Goal: Task Accomplishment & Management: Complete application form

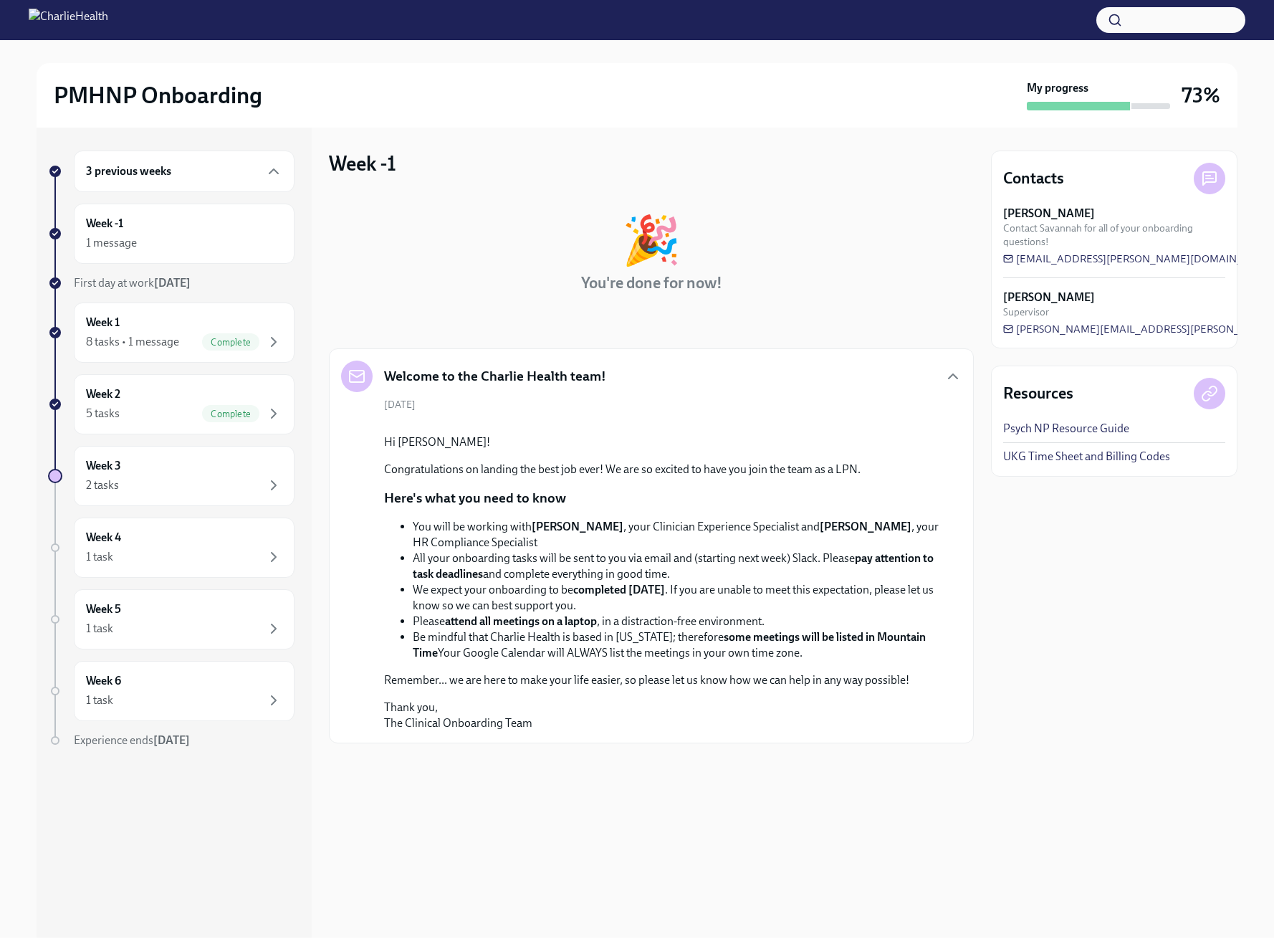
scroll to position [8, 0]
click at [165, 226] on div "Week -1 1 message" at bounding box center [184, 233] width 196 height 36
click at [177, 337] on div "8 tasks • 1 message" at bounding box center [132, 342] width 94 height 16
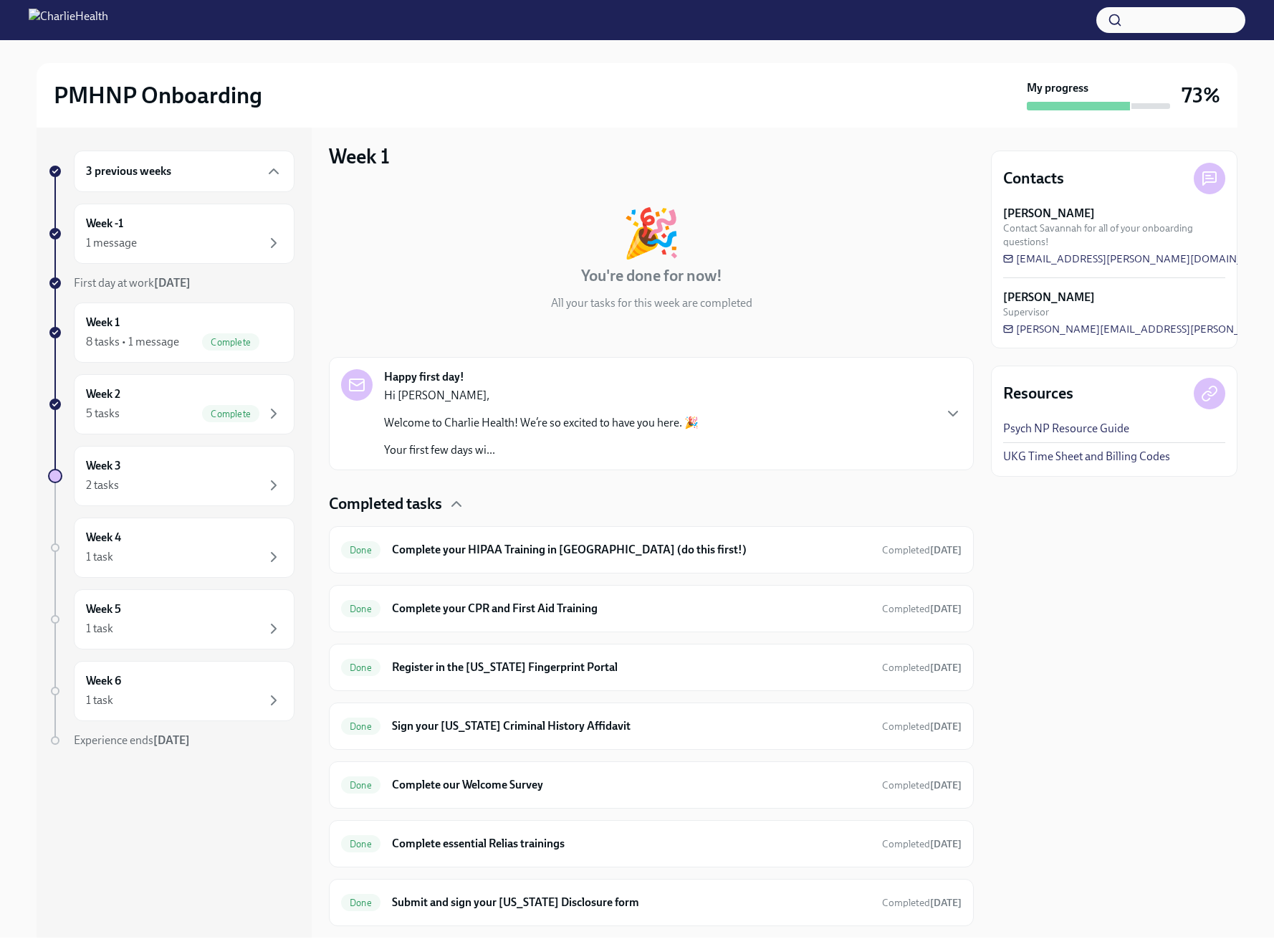
scroll to position [8, 0]
click at [604, 607] on h6 "Complete your CPR and First Aid Training" at bounding box center [631, 608] width 479 height 16
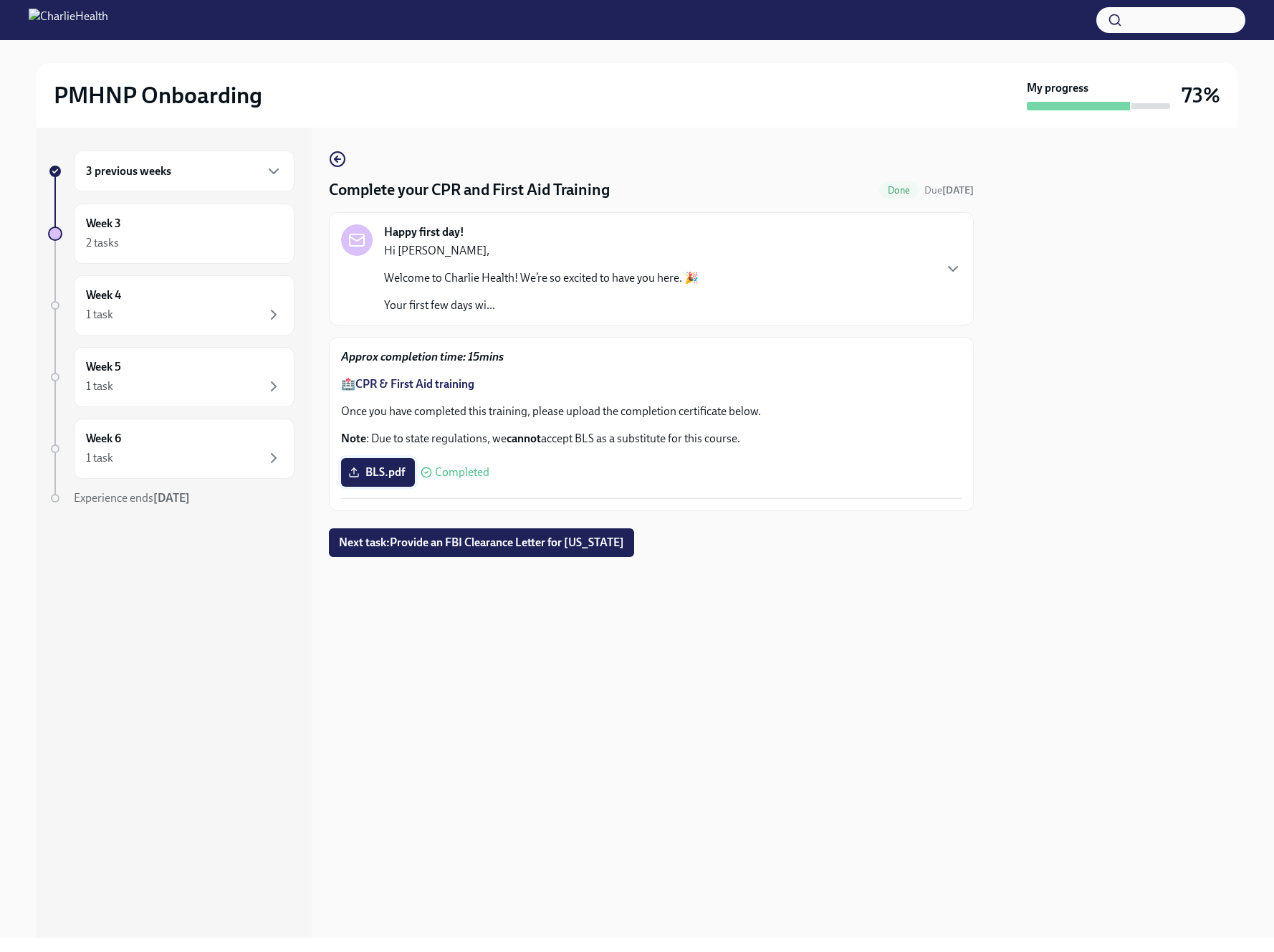
click at [373, 469] on span "BLS.pdf" at bounding box center [378, 471] width 54 height 14
click at [0, 0] on input "BLS.pdf" at bounding box center [0, 0] width 0 height 0
click at [379, 474] on span "BLS.pdf" at bounding box center [378, 471] width 54 height 14
click at [0, 0] on input "BLS.pdf" at bounding box center [0, 0] width 0 height 0
click at [394, 382] on strong "CPR & First Aid training" at bounding box center [415, 383] width 119 height 14
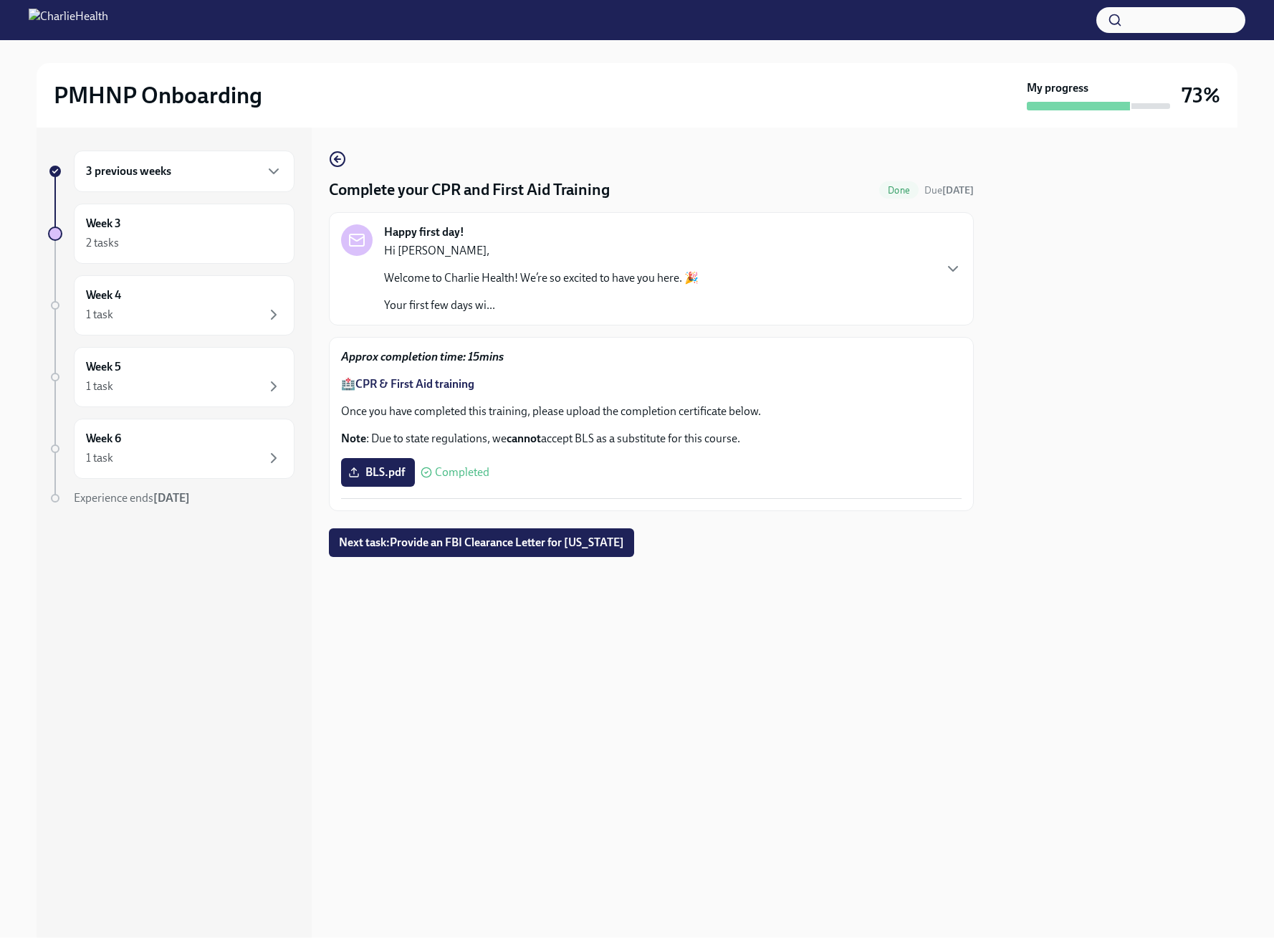
click at [162, 170] on h6 "3 previous weeks" at bounding box center [129, 170] width 85 height 16
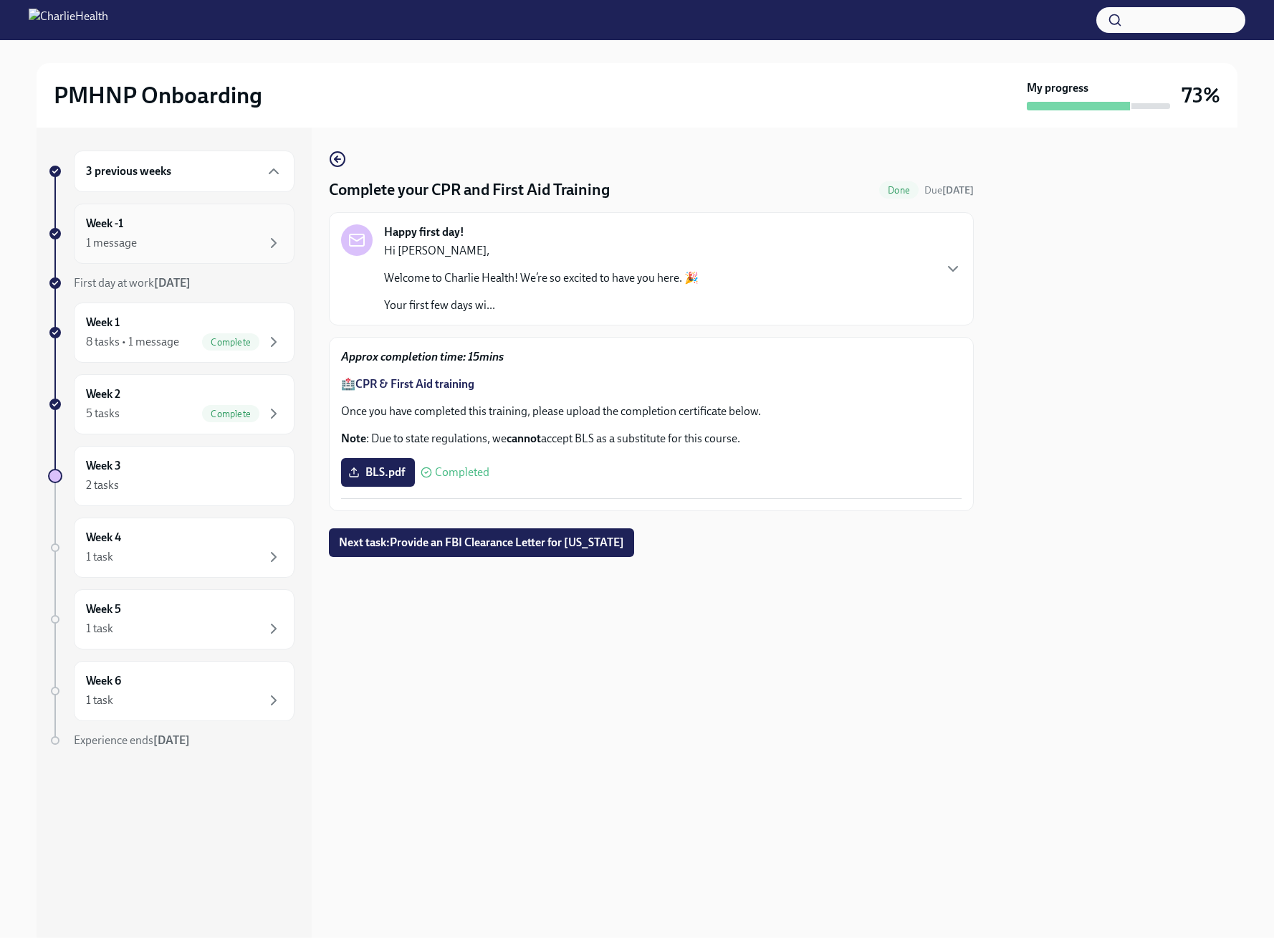
click at [172, 233] on div "Week -1 1 message" at bounding box center [184, 233] width 196 height 36
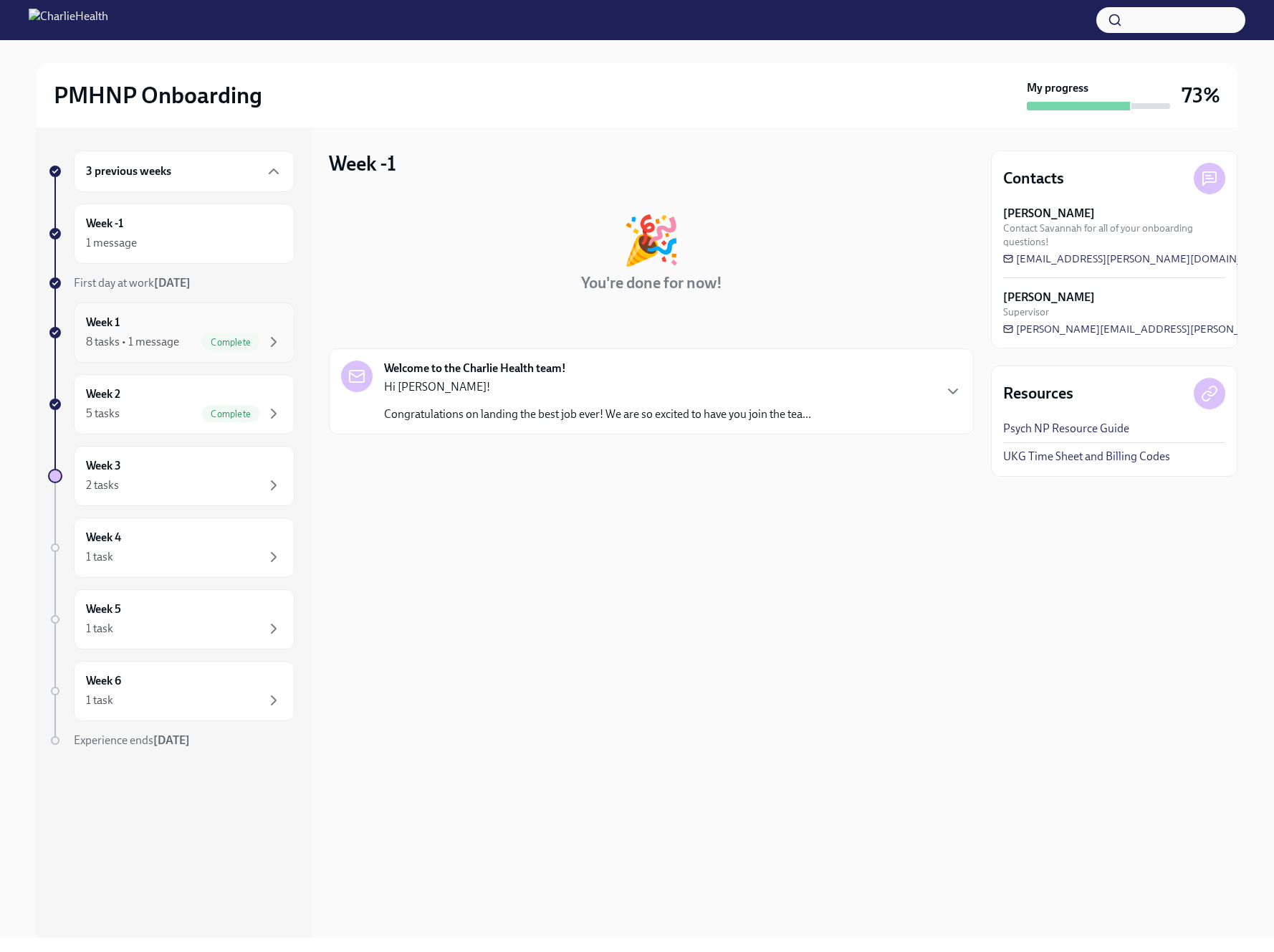
click at [169, 309] on div "Week 1 8 tasks • 1 message Complete" at bounding box center [184, 332] width 220 height 60
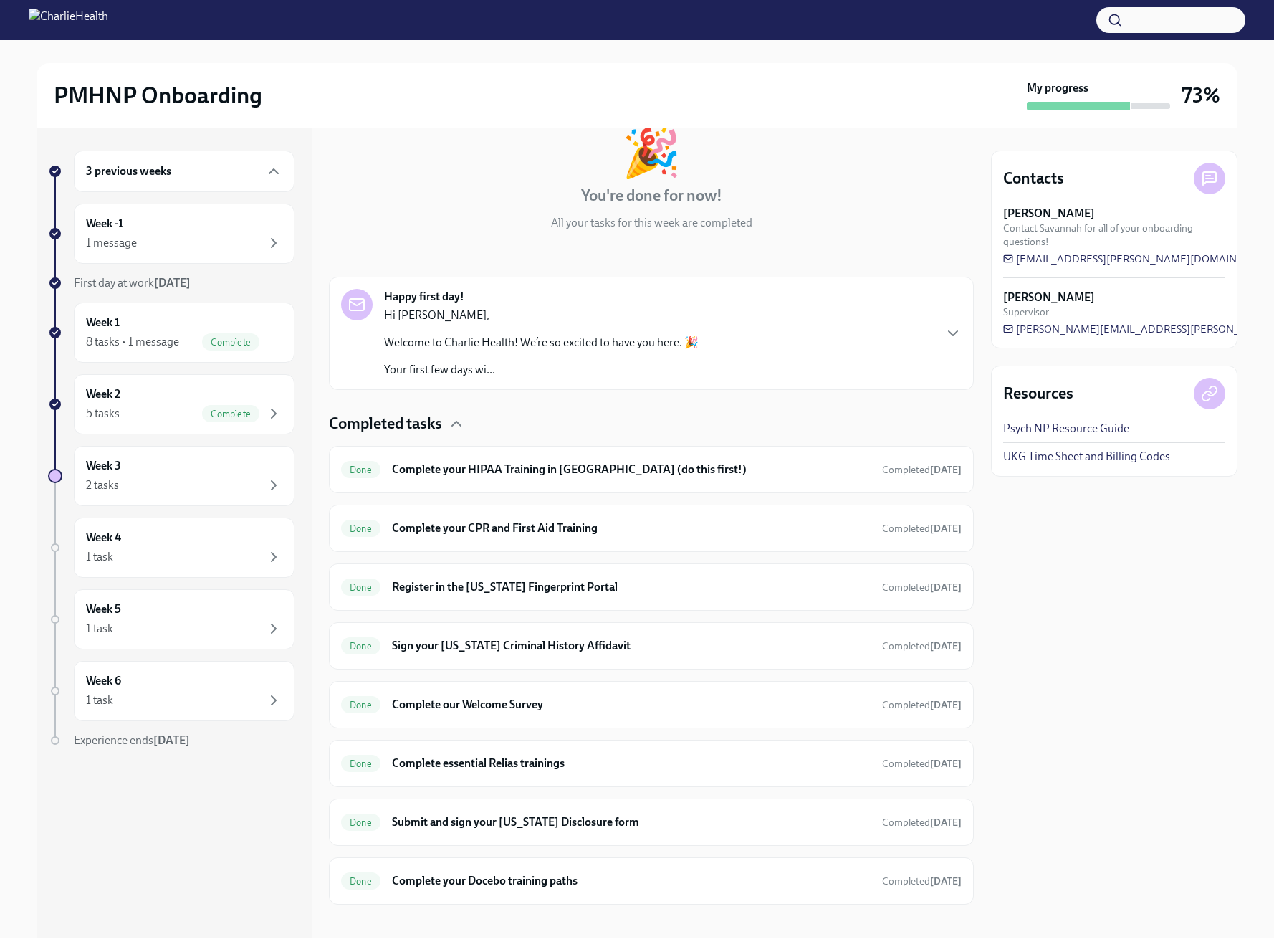
scroll to position [100, 0]
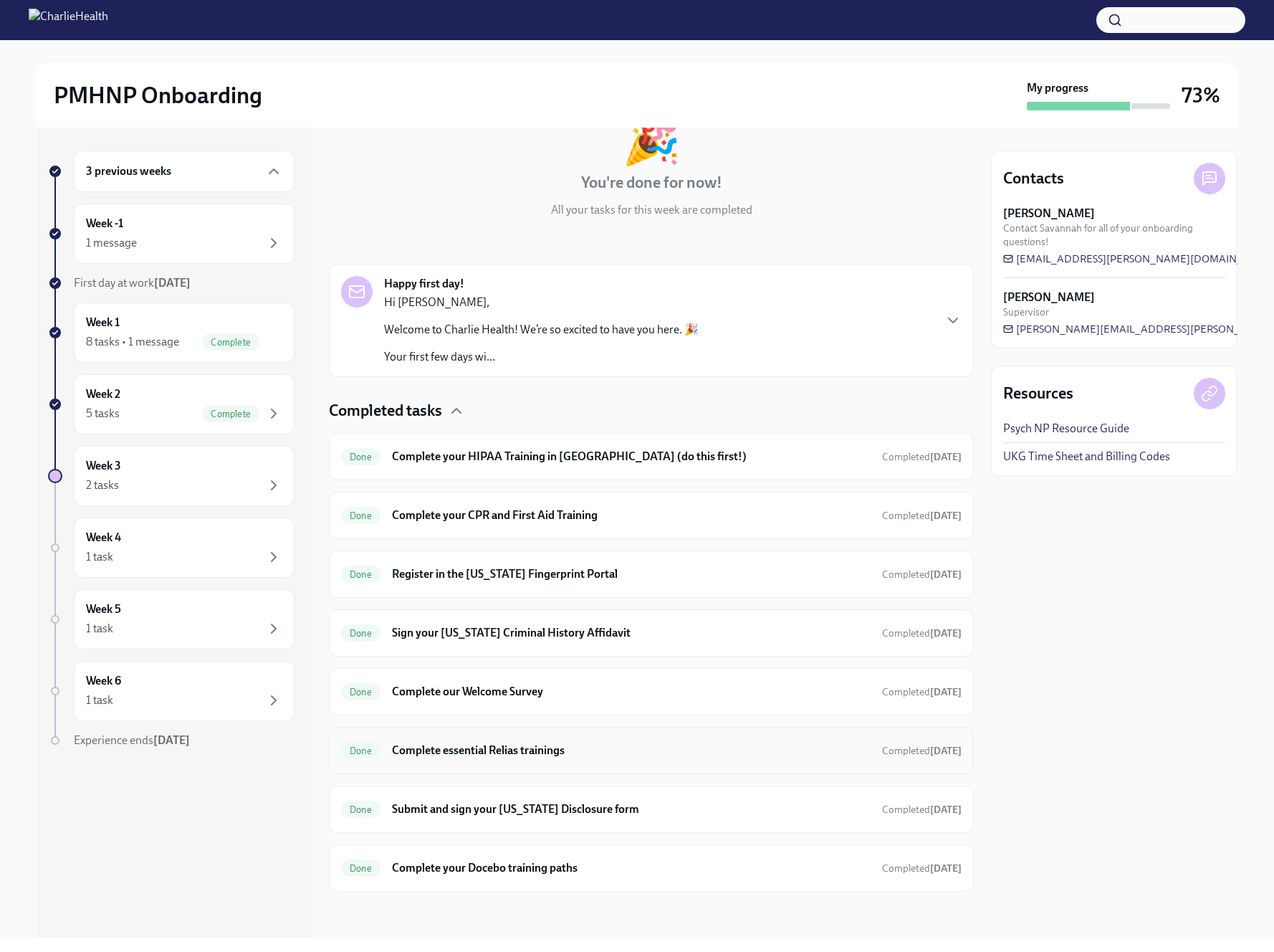
click at [581, 750] on h6 "Complete essential Relias trainings" at bounding box center [631, 750] width 479 height 16
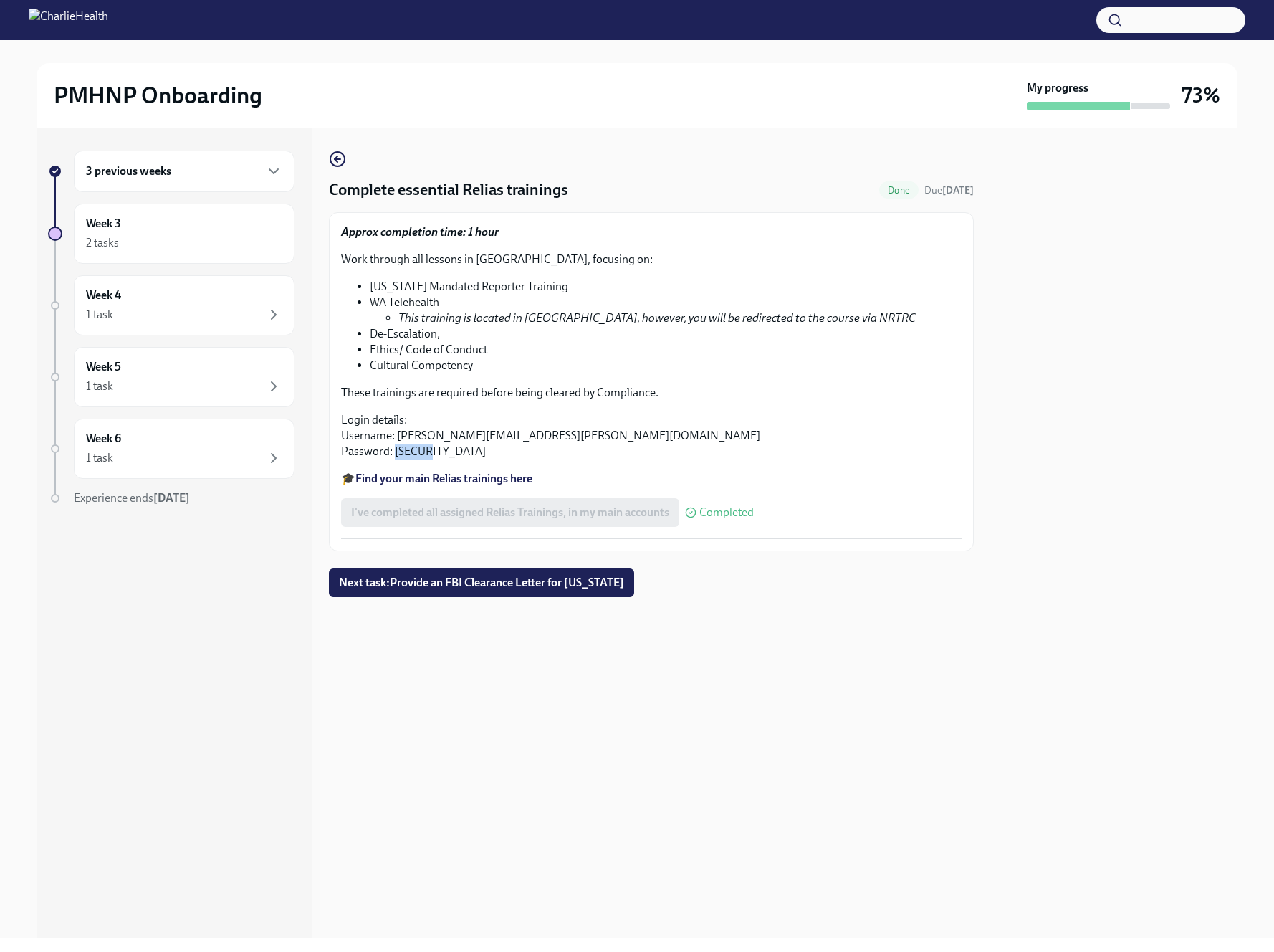
drag, startPoint x: 430, startPoint y: 454, endPoint x: 396, endPoint y: 456, distance: 34.1
click at [394, 457] on p "Login details: Username: [PERSON_NAME][EMAIL_ADDRESS][PERSON_NAME][DOMAIN_NAME]…" at bounding box center [651, 435] width 620 height 47
copy p "ch1234"
click at [206, 244] on div "2 tasks" at bounding box center [184, 243] width 196 height 18
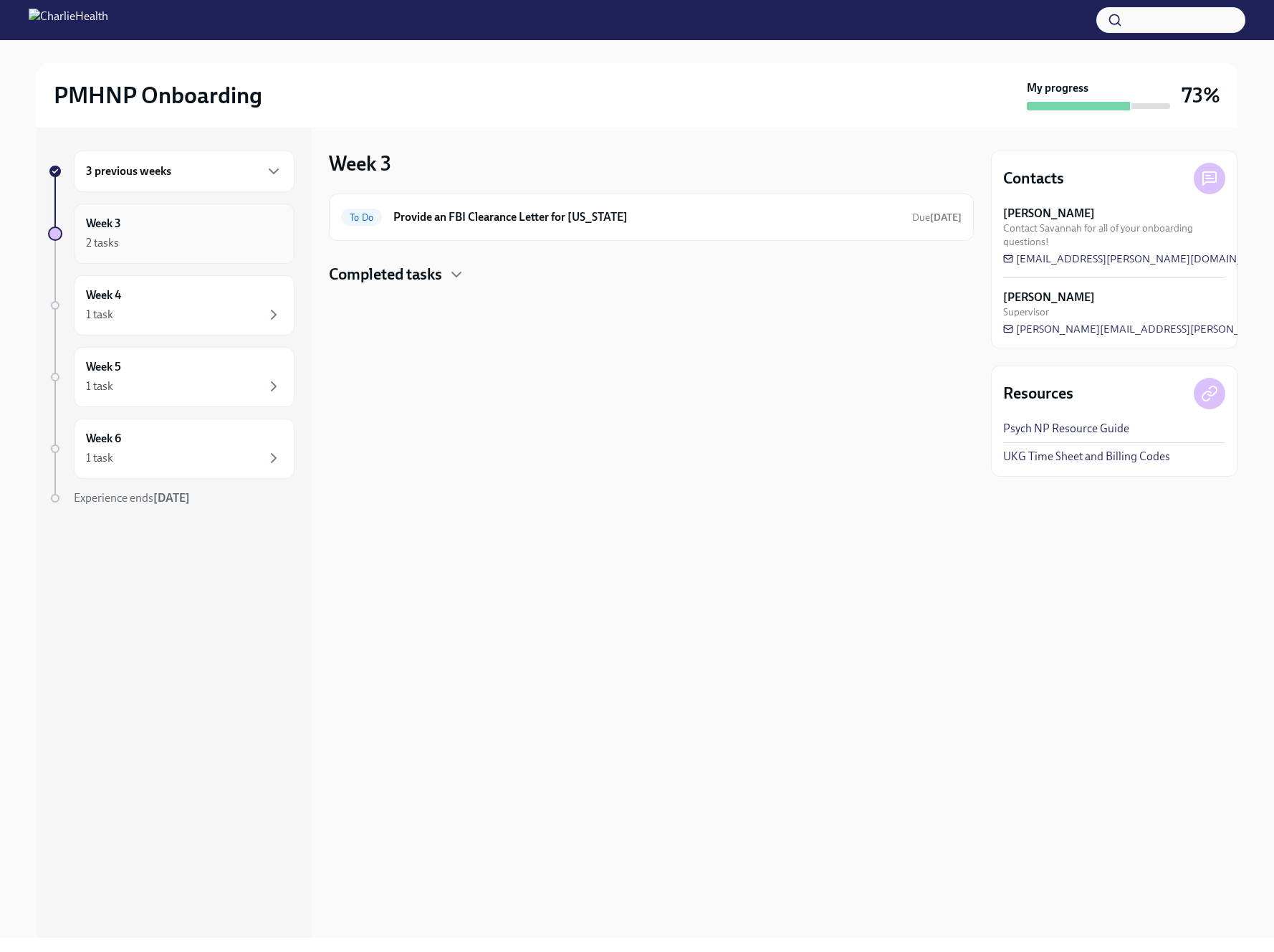
click at [206, 245] on div "2 tasks" at bounding box center [184, 243] width 196 height 18
click at [435, 278] on h4 "Completed tasks" at bounding box center [385, 274] width 113 height 21
click at [200, 178] on div "3 previous weeks" at bounding box center [184, 171] width 196 height 18
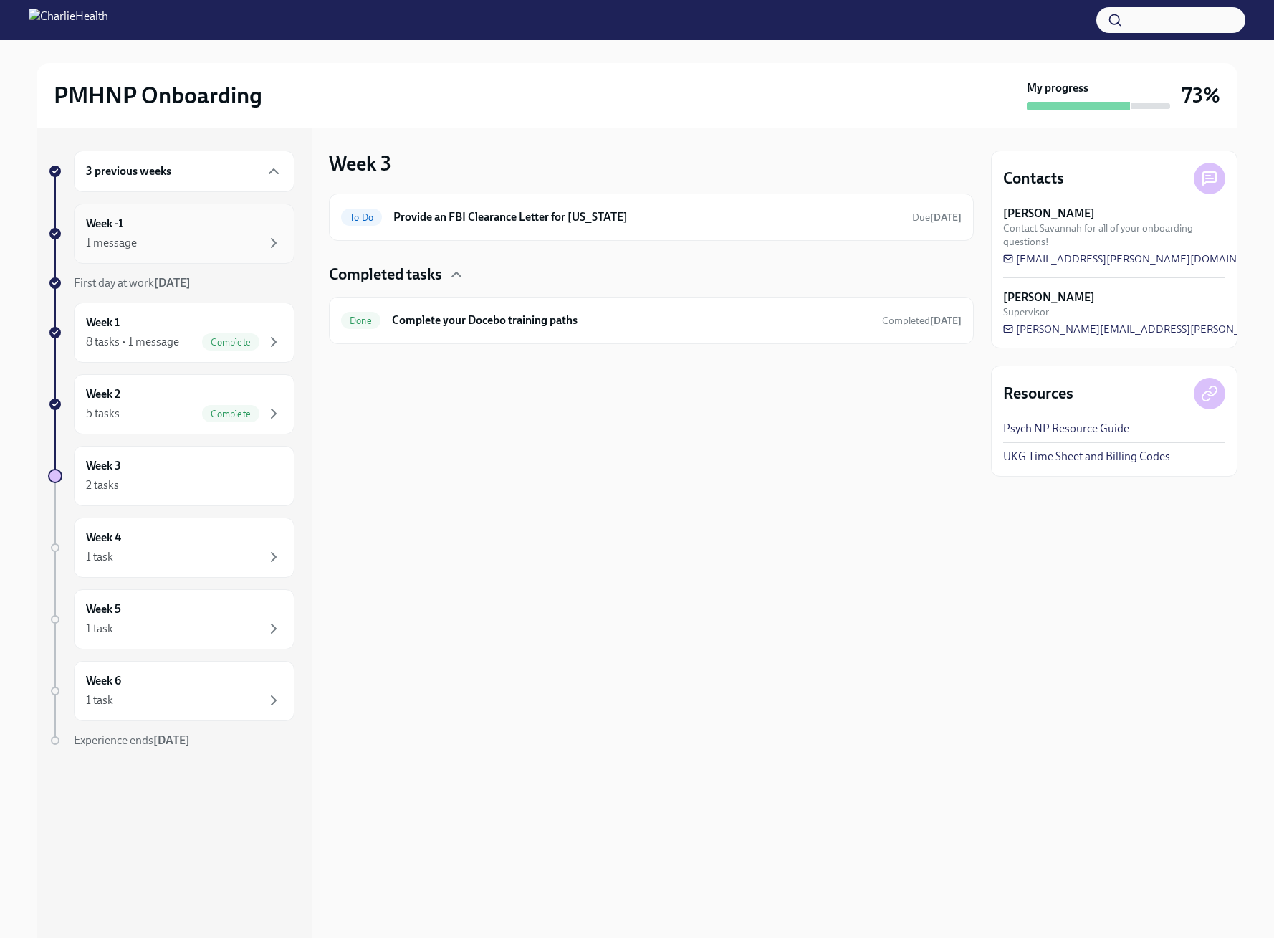
click at [205, 249] on div "1 message" at bounding box center [184, 243] width 196 height 18
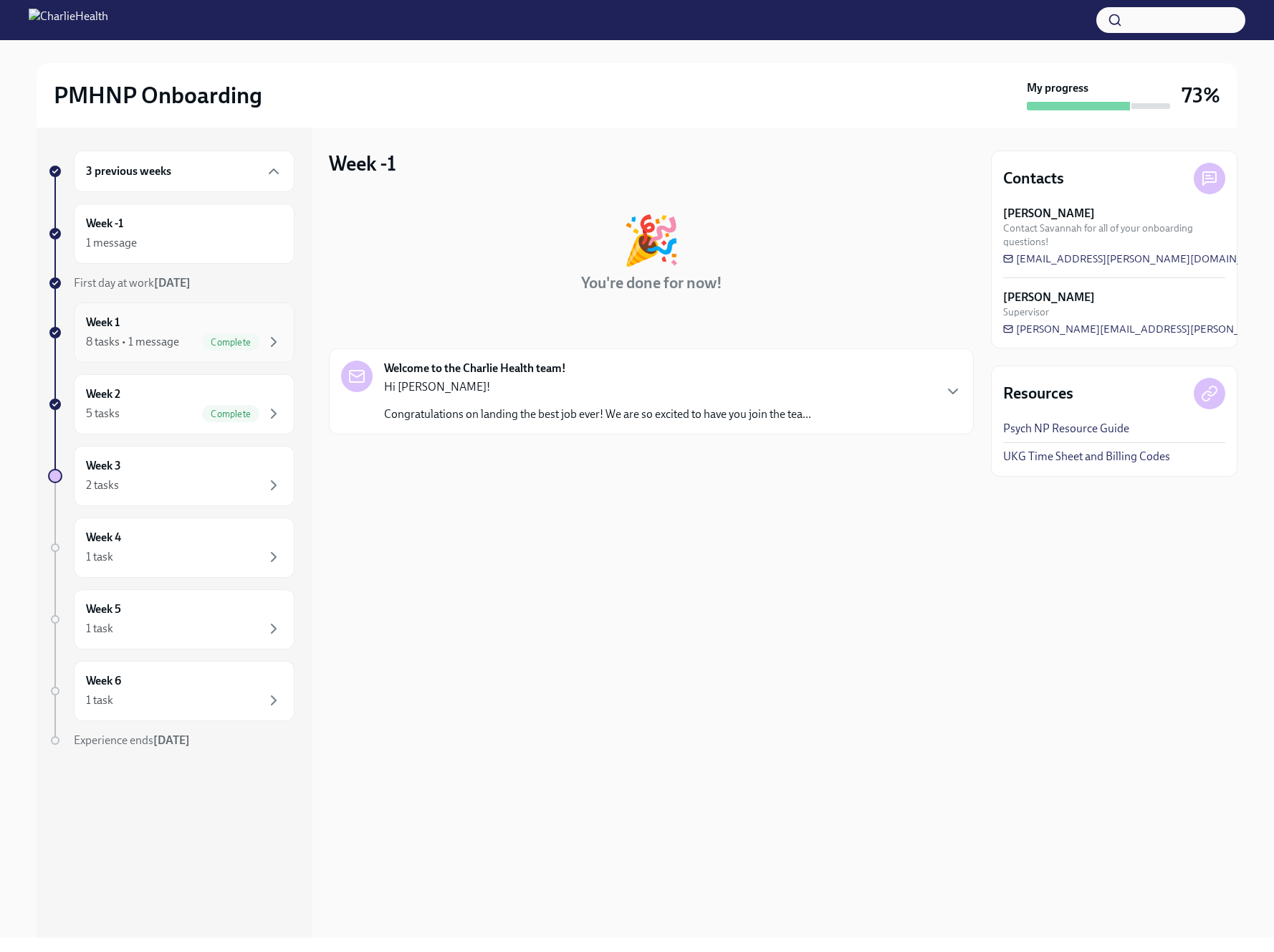
click at [233, 333] on div "Complete" at bounding box center [231, 342] width 57 height 18
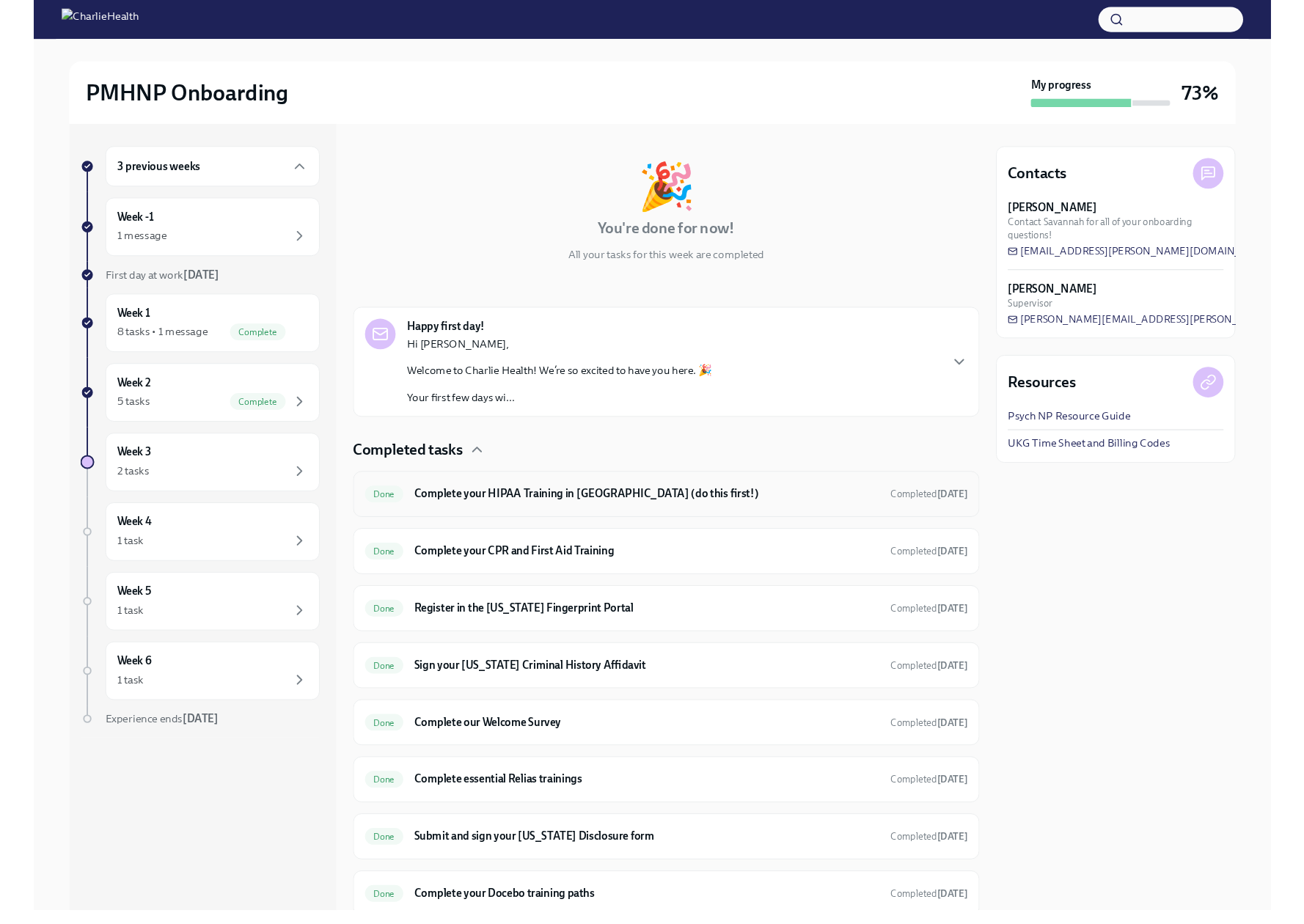
scroll to position [102, 0]
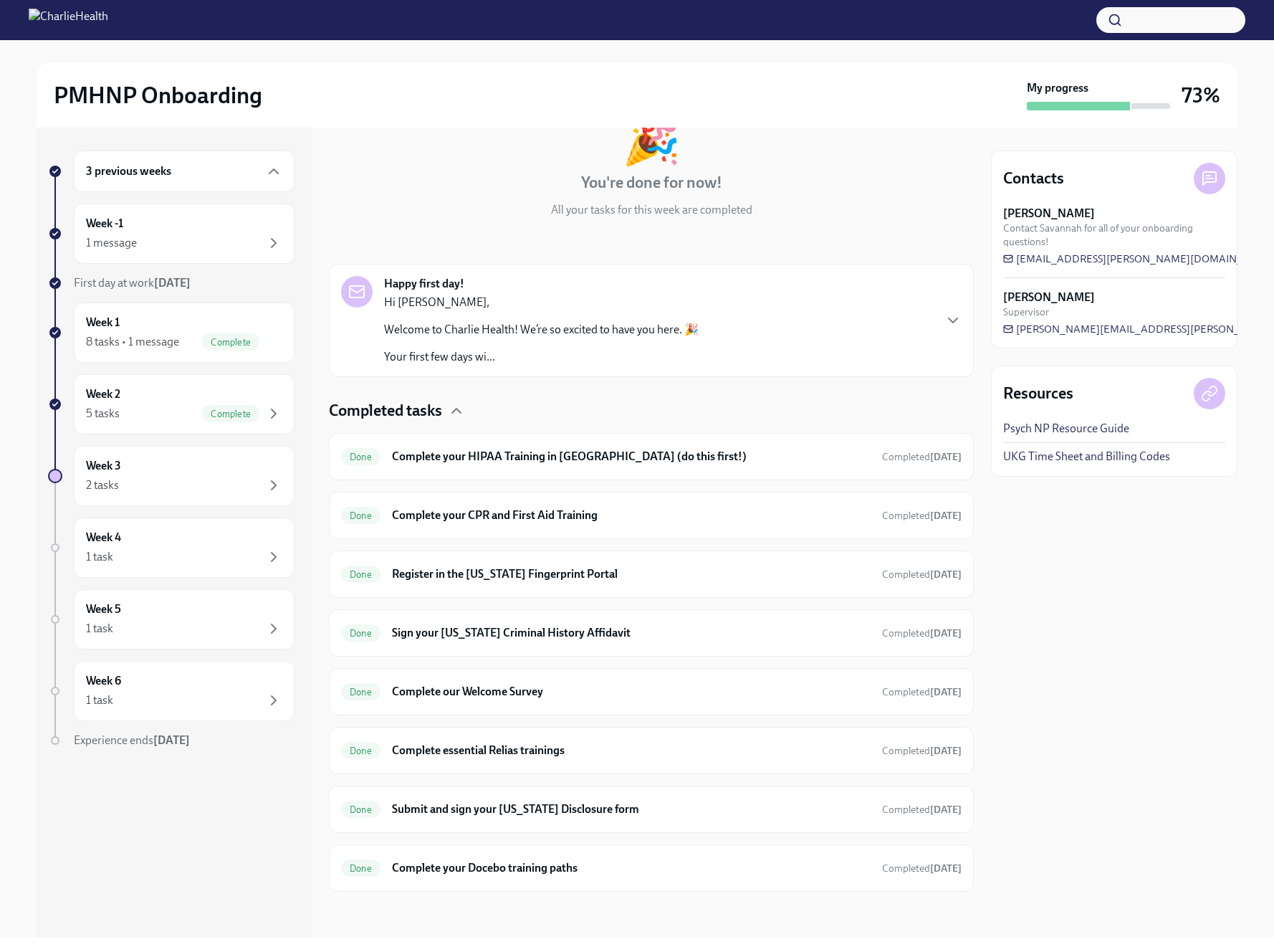
click at [1122, 791] on div "Contacts [PERSON_NAME] Contact Savannah for all of your onboarding questions! […" at bounding box center [1114, 532] width 246 height 810
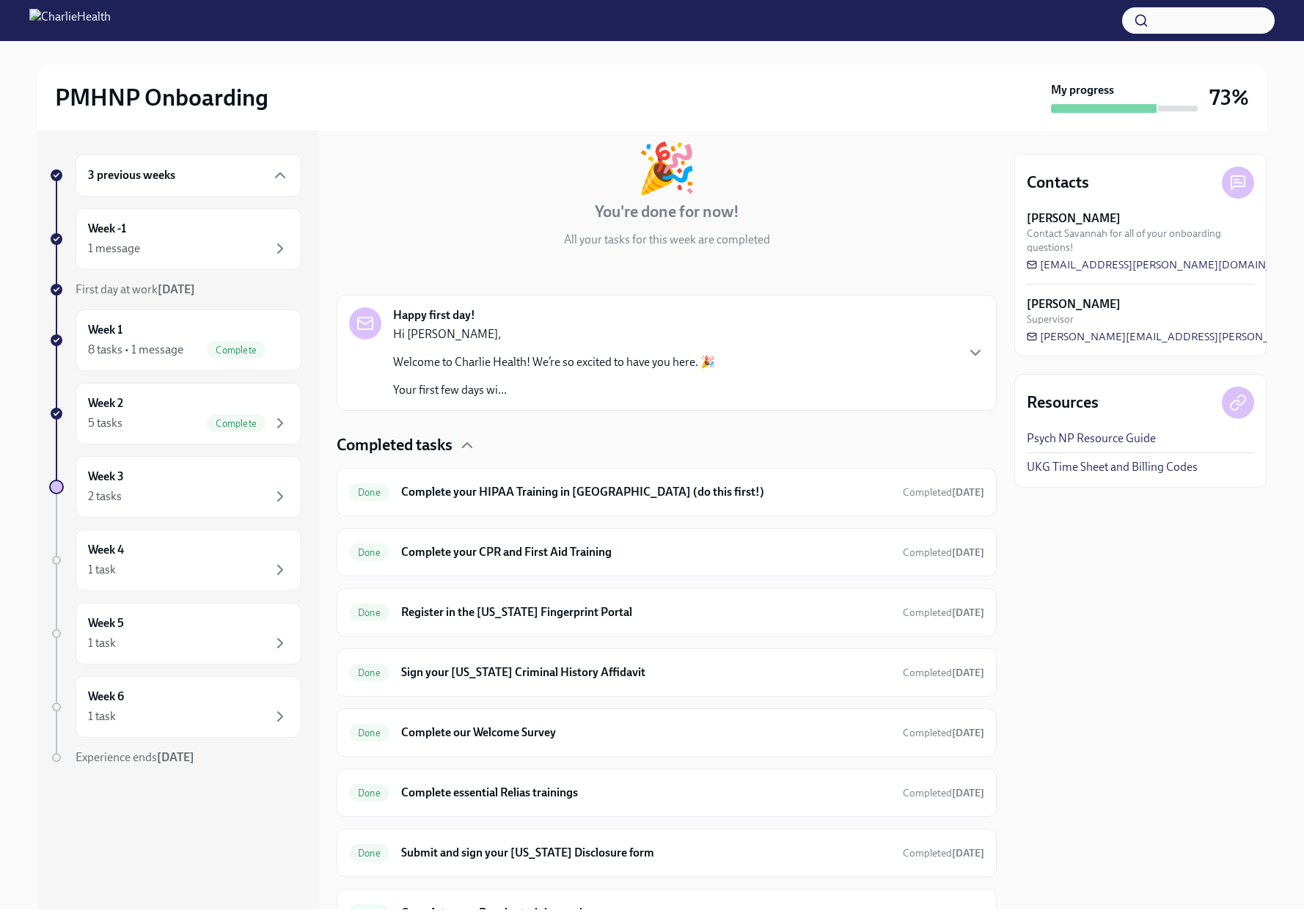
scroll to position [153, 0]
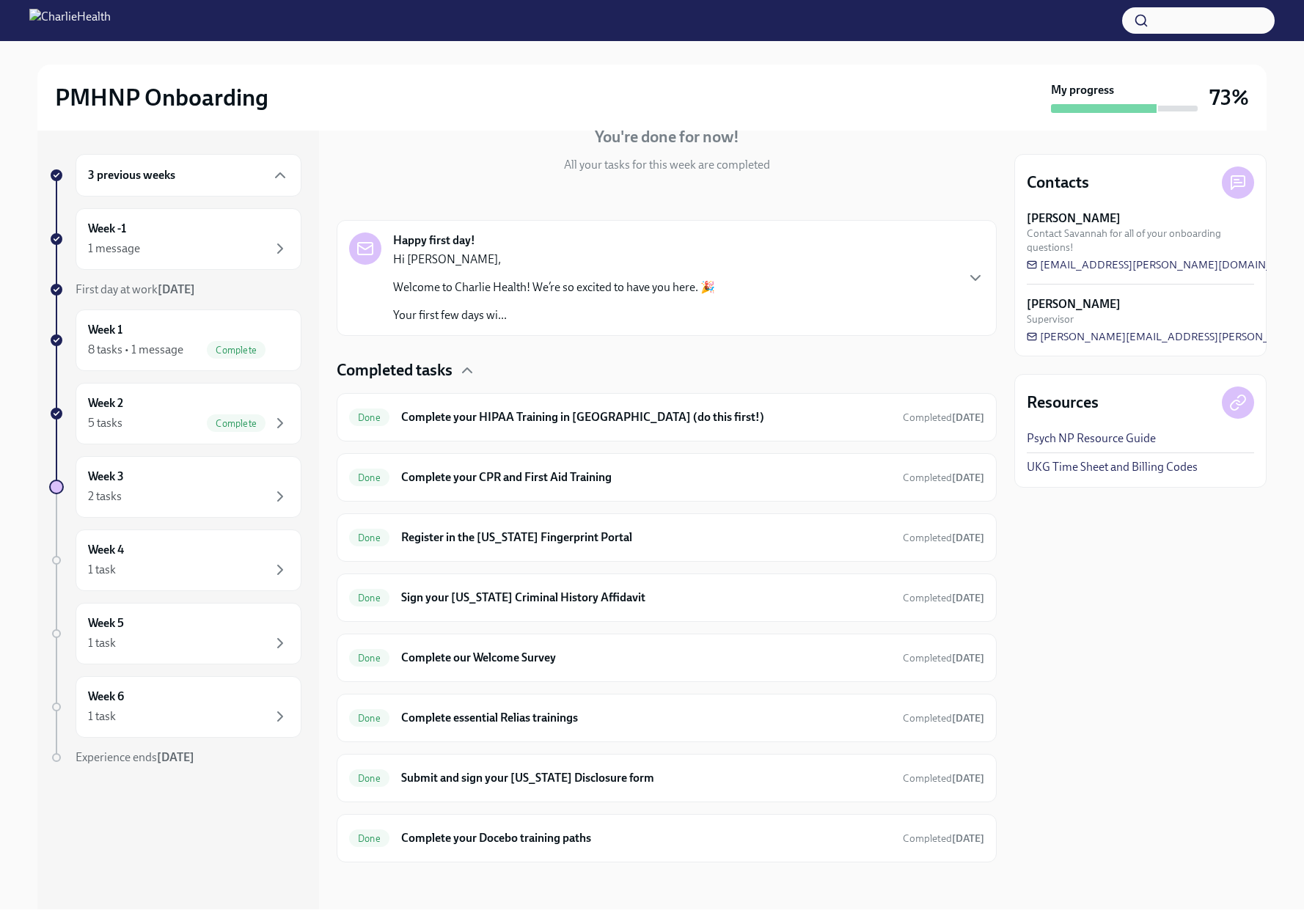
click at [215, 171] on div "3 previous weeks" at bounding box center [189, 175] width 201 height 18
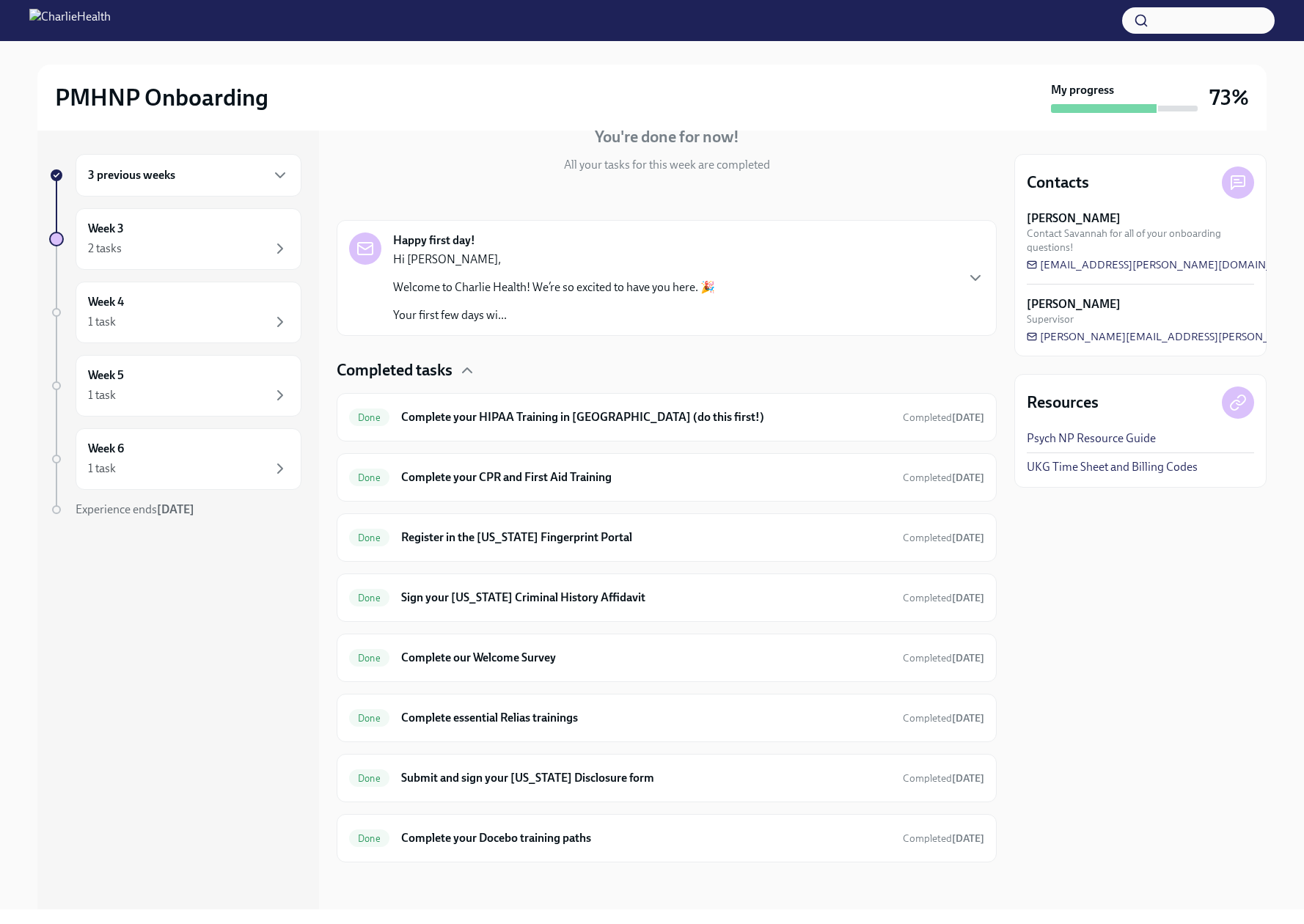
click at [216, 171] on div "3 previous weeks" at bounding box center [189, 175] width 201 height 18
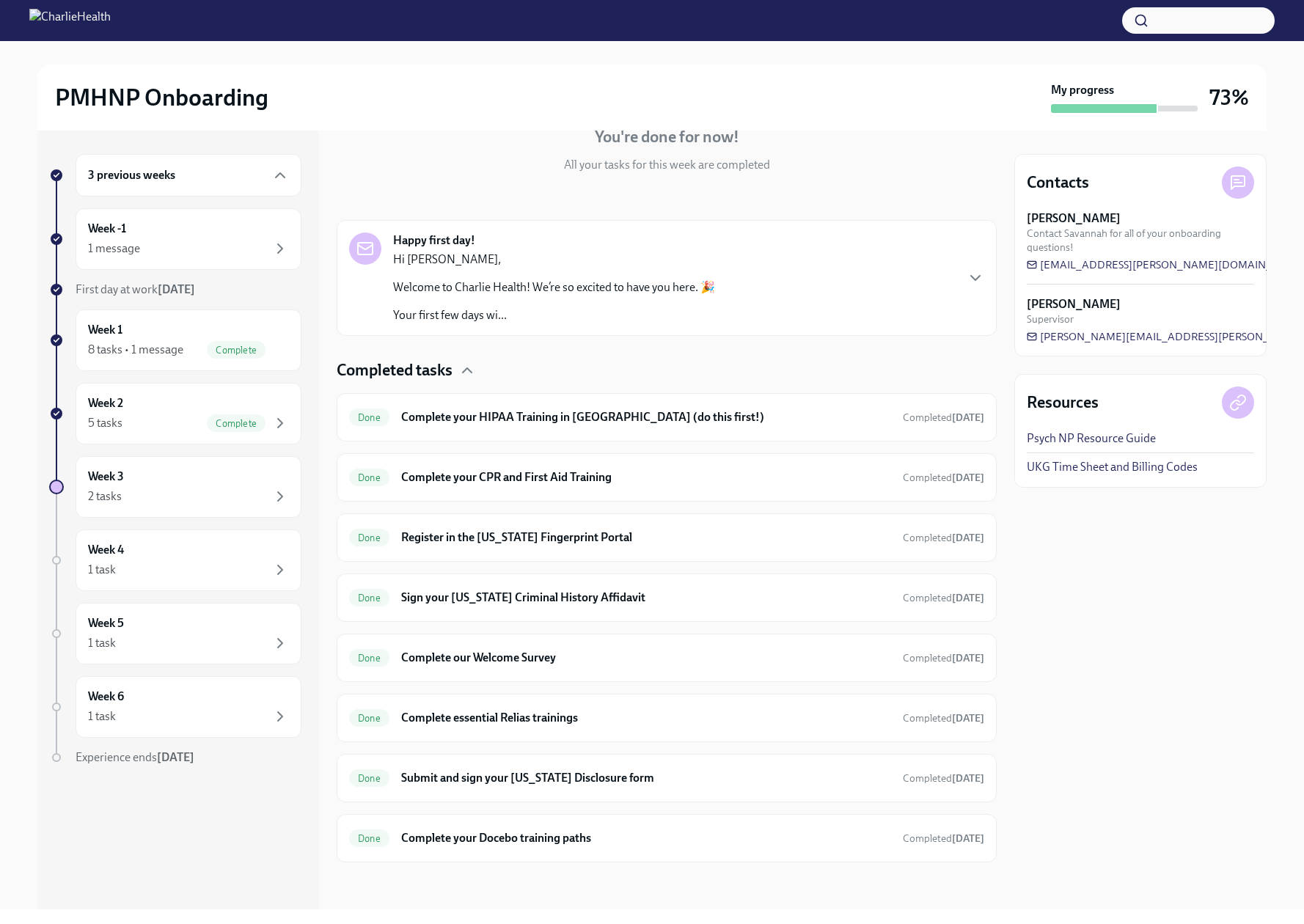
click at [488, 316] on p "Your first few days wi..." at bounding box center [554, 315] width 322 height 16
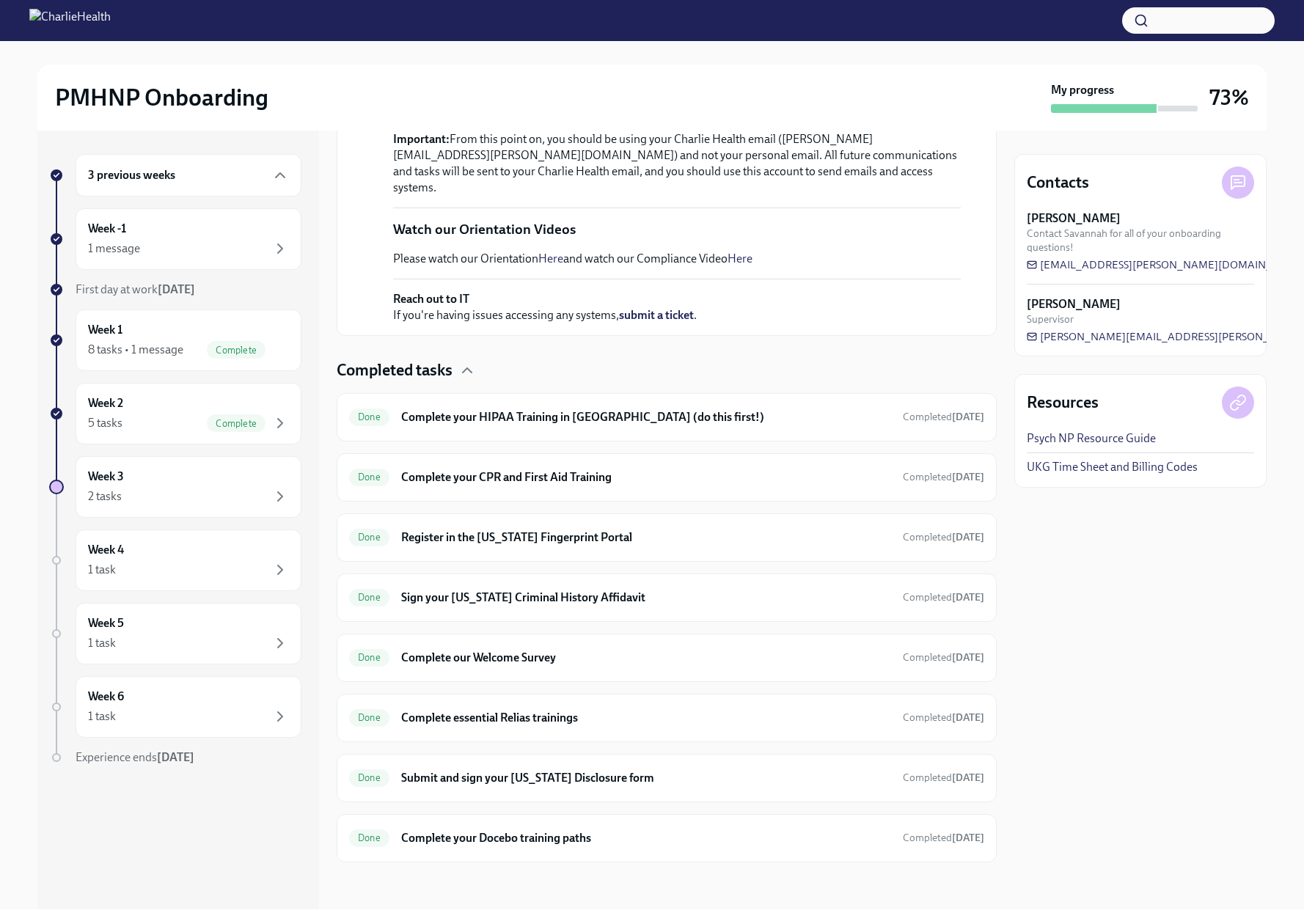
scroll to position [592, 0]
